Goal: Task Accomplishment & Management: Use online tool/utility

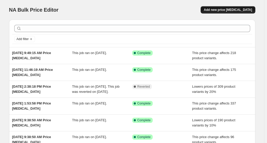
click at [241, 11] on span "Add new price [MEDICAL_DATA]" at bounding box center [228, 10] width 48 height 4
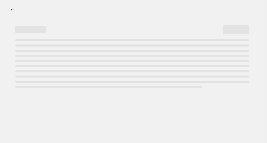
select select "percentage"
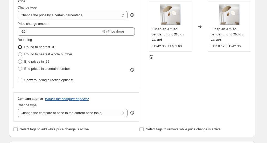
scroll to position [96, 0]
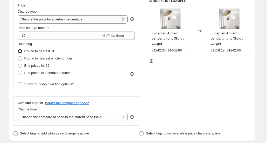
click at [123, 20] on select "Change the price to a certain amount Change the price by a certain amount Chang…" at bounding box center [73, 19] width 110 height 8
click at [124, 7] on div "Price" at bounding box center [76, 5] width 117 height 4
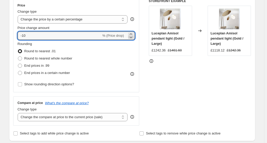
click at [133, 37] on icon at bounding box center [130, 37] width 5 height 5
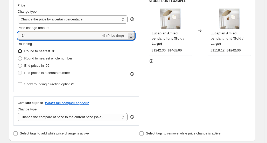
type input "-15"
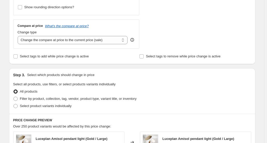
scroll to position [180, 0]
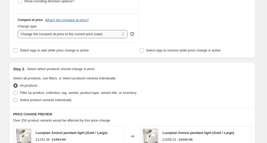
click at [126, 36] on select "Change the compare at price to the current price (sale) Change the compare at p…" at bounding box center [73, 34] width 110 height 8
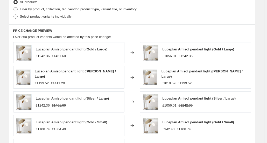
scroll to position [263, 0]
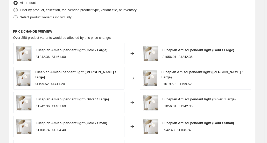
click at [16, 10] on span at bounding box center [15, 10] width 4 height 4
click at [14, 8] on input "Filter by product, collection, tag, vendor, product type, variant title, or inv…" at bounding box center [13, 8] width 0 height 0
radio input "true"
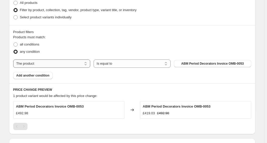
click at [83, 65] on select "The product The product's collection The product's tag The product's vendor The…" at bounding box center [51, 64] width 77 height 8
select select "tag"
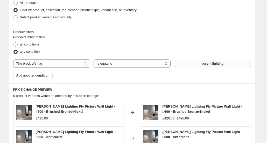
click at [204, 64] on span "accent lighting" at bounding box center [212, 64] width 22 height 4
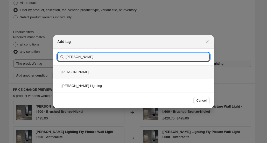
type input "Contardi"
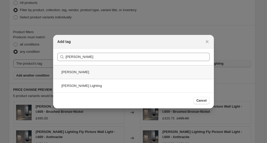
click at [75, 73] on div "Contardi" at bounding box center [133, 72] width 161 height 14
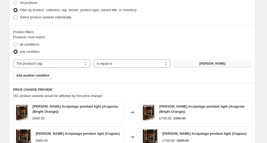
click at [44, 75] on span "Add another condition" at bounding box center [32, 76] width 33 height 4
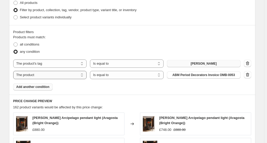
click at [83, 77] on select "The product The product's collection The product's tag The product's vendor The…" at bounding box center [50, 75] width 74 height 8
select select "tag"
click at [196, 74] on span "accent lighting" at bounding box center [204, 75] width 22 height 4
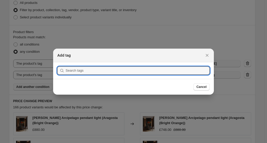
scroll to position [0, 0]
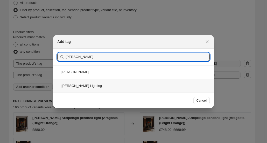
type input "Contardi"
click at [79, 86] on div "Contardi Lighting" at bounding box center [133, 86] width 161 height 14
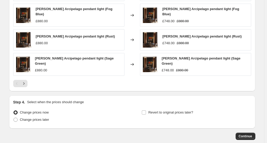
scroll to position [424, 0]
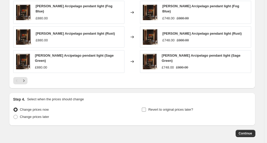
click at [146, 108] on input "Revert to original prices later?" at bounding box center [144, 110] width 4 height 4
checkbox input "true"
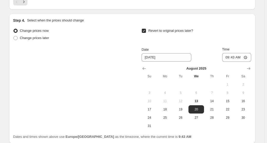
scroll to position [507, 0]
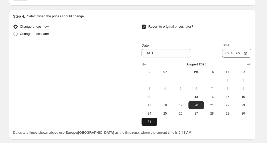
click at [154, 120] on span "31" at bounding box center [149, 122] width 11 height 4
type input "8/31/2025"
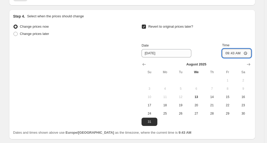
click at [240, 49] on input "09:43" at bounding box center [236, 53] width 29 height 9
click at [235, 49] on input "09:43" at bounding box center [236, 53] width 29 height 9
click at [247, 50] on input "09:43" at bounding box center [236, 53] width 29 height 9
type input "23:59"
click at [243, 14] on div "Step 4. Select when the prices should change" at bounding box center [132, 16] width 238 height 5
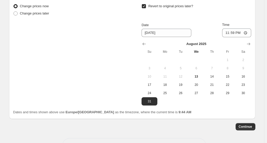
scroll to position [542, 0]
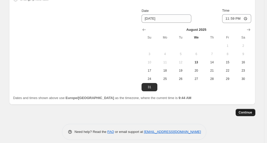
click at [239, 109] on button "Continue" at bounding box center [246, 112] width 20 height 7
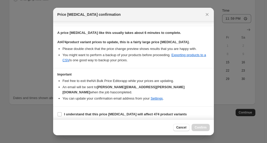
scroll to position [76, 0]
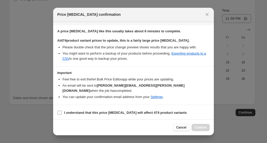
click at [62, 112] on span ":r24:" at bounding box center [59, 113] width 5 height 5
click at [62, 112] on input "I understand that this price change job will affect 474 product variants" at bounding box center [60, 113] width 4 height 4
checkbox input "true"
click at [200, 127] on span "Confirm" at bounding box center [201, 128] width 12 height 4
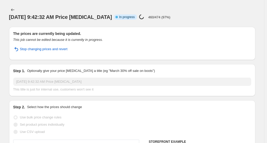
select select "percentage"
select select "tag"
